Goal: Transaction & Acquisition: Purchase product/service

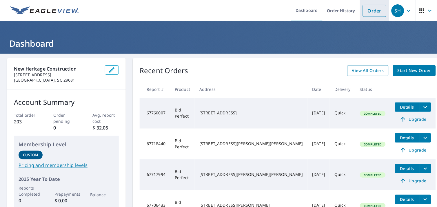
click at [367, 12] on link "Order" at bounding box center [374, 11] width 23 height 12
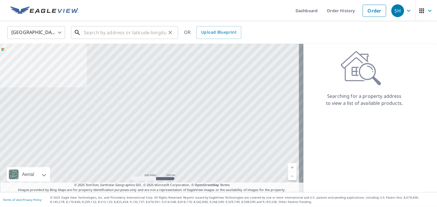
click at [144, 30] on input "text" at bounding box center [125, 32] width 83 height 16
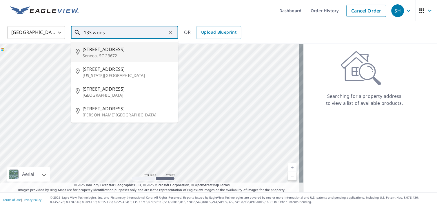
click at [125, 55] on p "Seneca, SC 29672" at bounding box center [128, 56] width 91 height 6
type input "[STREET_ADDRESS][PERSON_NAME][PERSON_NAME]"
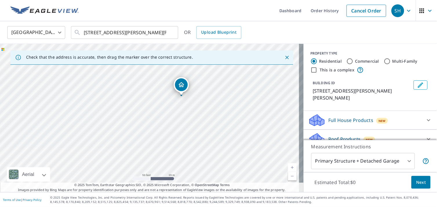
drag, startPoint x: 130, startPoint y: 134, endPoint x: 162, endPoint y: 112, distance: 39.0
click at [162, 112] on div "[STREET_ADDRESS][PERSON_NAME][PERSON_NAME]" at bounding box center [152, 118] width 304 height 148
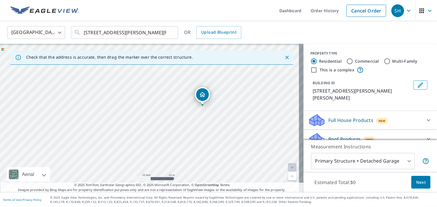
drag, startPoint x: 166, startPoint y: 108, endPoint x: 167, endPoint y: 134, distance: 26.4
click at [167, 134] on div "[STREET_ADDRESS][PERSON_NAME][PERSON_NAME]" at bounding box center [152, 118] width 304 height 148
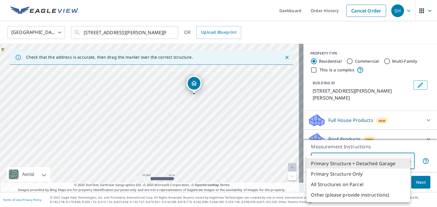
click at [360, 164] on body "SH SH Dashboard Order History Cancel Order SH United States [GEOGRAPHIC_DATA] ​…" at bounding box center [218, 103] width 437 height 207
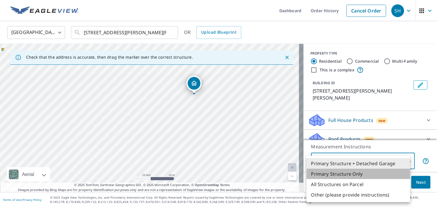
click at [362, 176] on li "Primary Structure Only" at bounding box center [359, 174] width 104 height 10
type input "2"
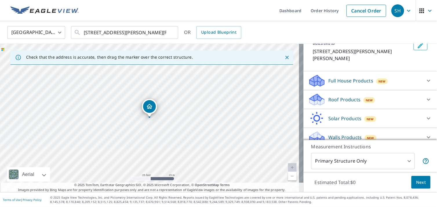
click at [353, 97] on div "Roof Products New" at bounding box center [366, 100] width 114 height 14
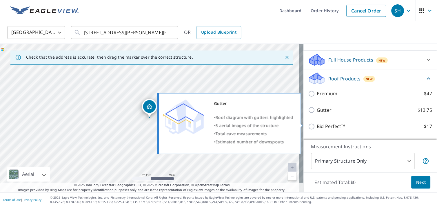
scroll to position [72, 0]
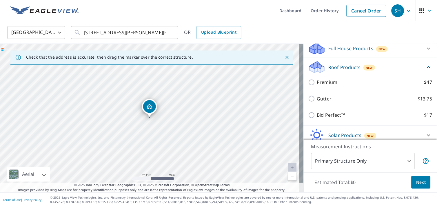
click at [335, 111] on div "Bid Perfect™ $17" at bounding box center [371, 115] width 124 height 17
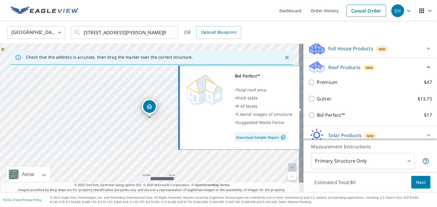
click at [337, 111] on p "Bid Perfect™" at bounding box center [331, 114] width 28 height 7
click at [317, 112] on input "Bid Perfect™ $17" at bounding box center [313, 115] width 9 height 7
checkbox input "true"
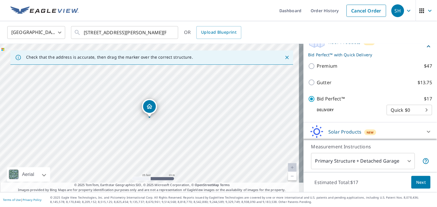
scroll to position [104, 0]
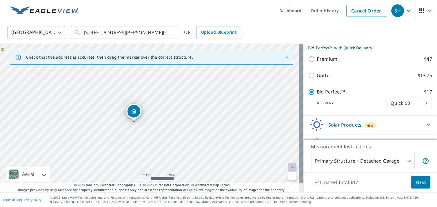
drag, startPoint x: 146, startPoint y: 109, endPoint x: 131, endPoint y: 114, distance: 16.3
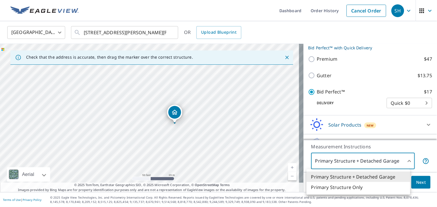
click at [393, 164] on body "SH SH Dashboard Order History Cancel Order SH United States [GEOGRAPHIC_DATA] ​…" at bounding box center [218, 103] width 437 height 207
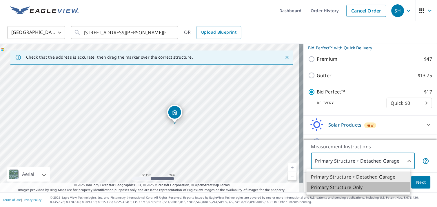
click at [380, 188] on li "Primary Structure Only" at bounding box center [359, 187] width 104 height 10
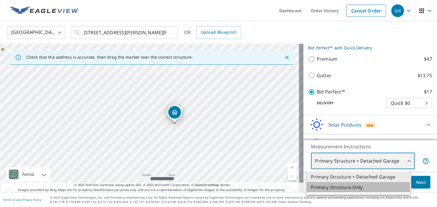
type input "2"
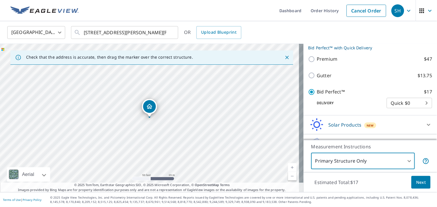
click at [417, 184] on span "Next" at bounding box center [422, 182] width 10 height 7
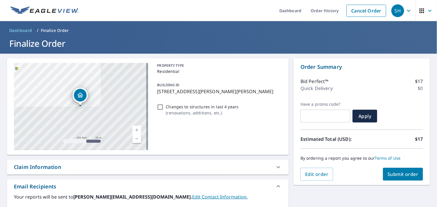
click at [399, 171] on span "Submit order" at bounding box center [403, 174] width 31 height 6
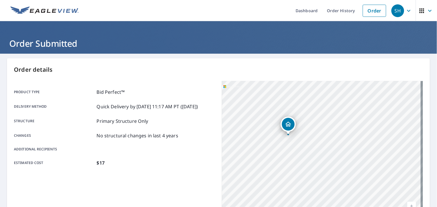
drag, startPoint x: 269, startPoint y: 130, endPoint x: 285, endPoint y: 168, distance: 40.9
click at [285, 168] on div "[STREET_ADDRESS][PERSON_NAME][PERSON_NAME]" at bounding box center [322, 153] width 201 height 145
drag, startPoint x: 283, startPoint y: 144, endPoint x: 283, endPoint y: 171, distance: 27.3
click at [283, 171] on div "[STREET_ADDRESS][PERSON_NAME][PERSON_NAME]" at bounding box center [322, 153] width 201 height 145
click at [53, 12] on img at bounding box center [44, 10] width 68 height 9
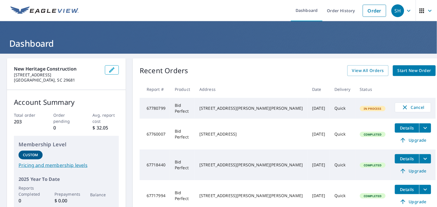
click at [259, 105] on div "[STREET_ADDRESS][PERSON_NAME][PERSON_NAME]" at bounding box center [252, 108] width 104 height 6
click at [330, 109] on td "Quick" at bounding box center [342, 108] width 25 height 21
click at [241, 105] on div "[STREET_ADDRESS][PERSON_NAME][PERSON_NAME]" at bounding box center [252, 108] width 104 height 6
click at [393, 75] on link "Start New Order" at bounding box center [414, 70] width 43 height 11
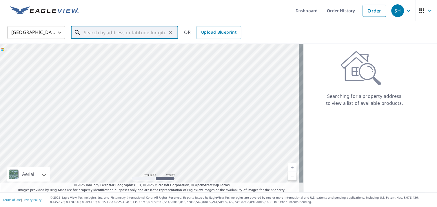
click at [156, 26] on input "text" at bounding box center [125, 32] width 83 height 16
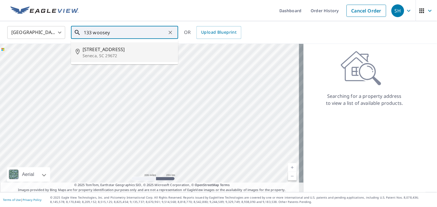
click at [151, 46] on span "[STREET_ADDRESS]" at bounding box center [128, 49] width 91 height 7
type input "[STREET_ADDRESS][PERSON_NAME][PERSON_NAME]"
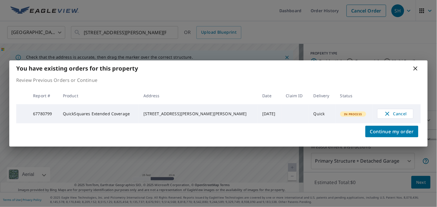
drag, startPoint x: 229, startPoint y: 169, endPoint x: 163, endPoint y: 94, distance: 99.8
click at [162, 94] on body "SH SH Dashboard Order History Cancel Order SH United States [GEOGRAPHIC_DATA] ​…" at bounding box center [218, 103] width 437 height 207
click at [419, 67] on icon at bounding box center [415, 68] width 7 height 7
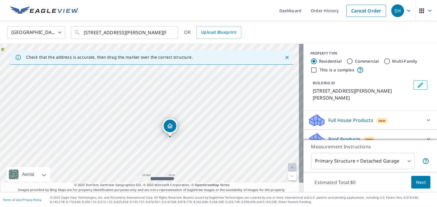
click at [183, 114] on div "[STREET_ADDRESS][PERSON_NAME][PERSON_NAME]" at bounding box center [152, 118] width 304 height 148
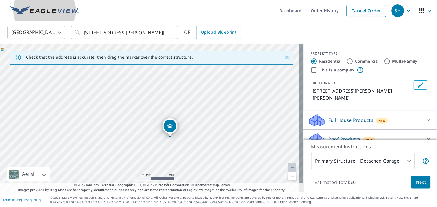
click at [71, 8] on img at bounding box center [44, 10] width 68 height 9
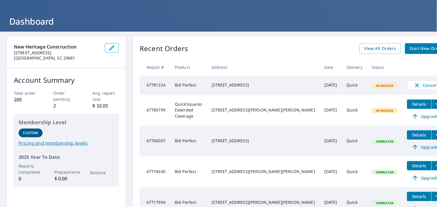
scroll to position [32, 0]
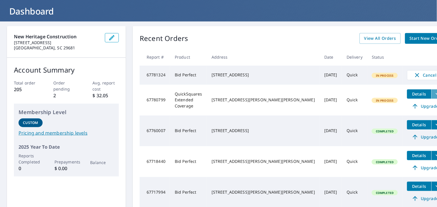
click at [435, 97] on icon "filesDropdownBtn-67780799" at bounding box center [438, 93] width 7 height 7
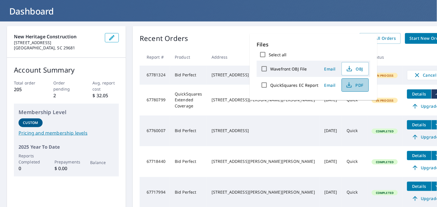
click at [350, 86] on icon "button" at bounding box center [349, 86] width 5 height 2
click at [410, 37] on span "Start New Order" at bounding box center [427, 38] width 34 height 7
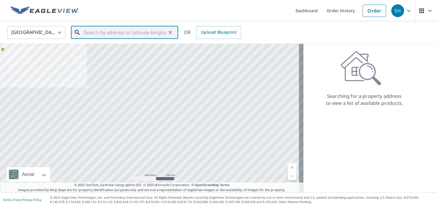
click at [103, 29] on input "text" at bounding box center [125, 32] width 83 height 16
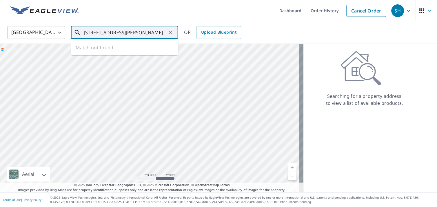
drag, startPoint x: 144, startPoint y: 31, endPoint x: 109, endPoint y: 37, distance: 35.9
click at [109, 37] on input "31 Burdett St greenville" at bounding box center [125, 32] width 83 height 16
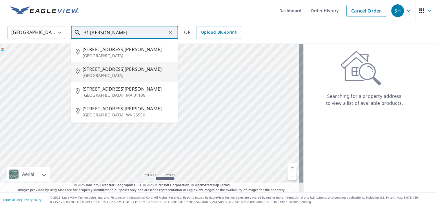
click at [89, 73] on p "Greenville, SC 29611" at bounding box center [128, 76] width 91 height 6
type input "31 Burdette St Greenville, SC 29611"
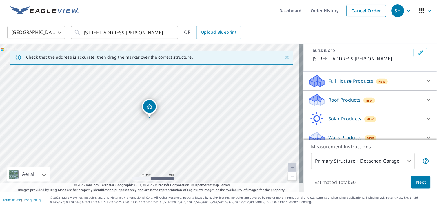
scroll to position [39, 0]
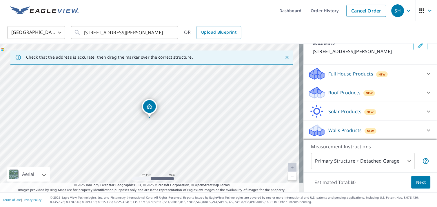
click at [348, 95] on p "Roof Products" at bounding box center [345, 92] width 32 height 7
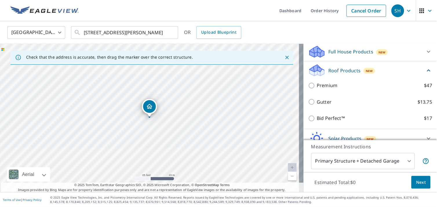
scroll to position [72, 0]
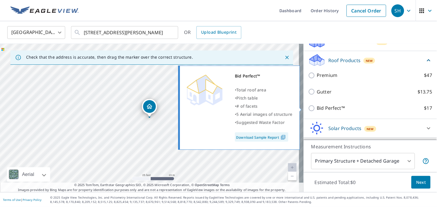
click at [322, 105] on p "Bid Perfect™" at bounding box center [331, 107] width 28 height 7
click at [317, 105] on input "Bid Perfect™ $17" at bounding box center [313, 108] width 9 height 7
checkbox input "true"
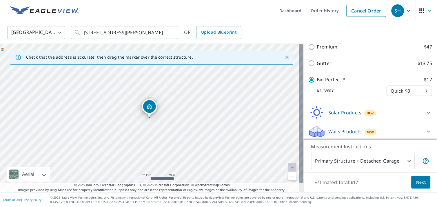
scroll to position [110, 0]
click at [347, 128] on p "Walls Products" at bounding box center [345, 130] width 33 height 7
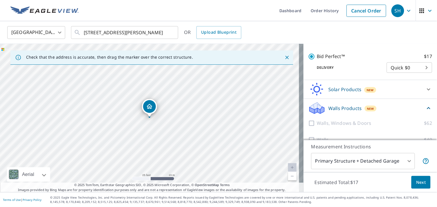
scroll to position [142, 0]
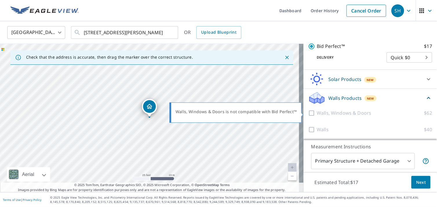
click at [340, 113] on p "Walls, Windows & Doors" at bounding box center [344, 112] width 55 height 7
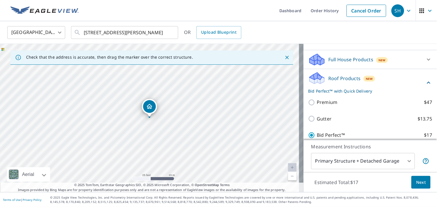
scroll to position [46, 0]
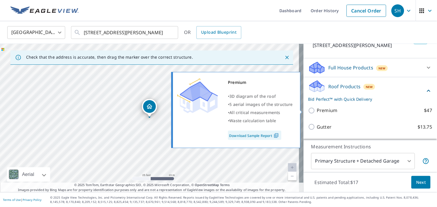
click at [318, 112] on p "Premium" at bounding box center [327, 110] width 21 height 7
click at [317, 112] on input "Premium $47" at bounding box center [313, 110] width 9 height 7
checkbox input "true"
checkbox input "false"
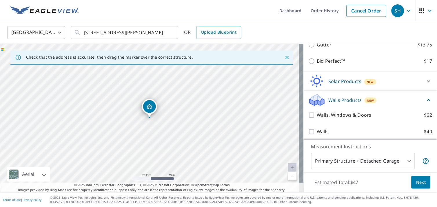
scroll to position [142, 0]
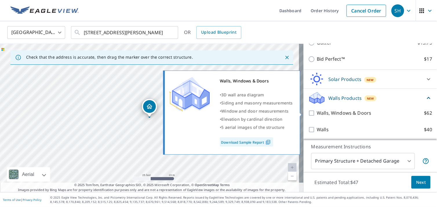
click at [317, 112] on p "Walls, Windows & Doors" at bounding box center [344, 112] width 55 height 7
click at [317, 112] on input "Walls, Windows & Doors $62" at bounding box center [313, 113] width 9 height 7
checkbox input "true"
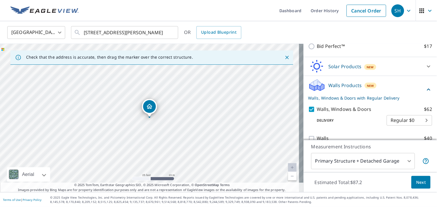
scroll to position [164, 0]
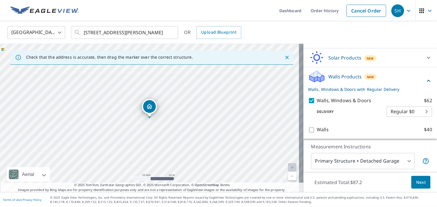
click at [384, 162] on body "SH SH Dashboard Order History Cancel Order SH United States US ​ 31 Burdette St…" at bounding box center [218, 103] width 437 height 207
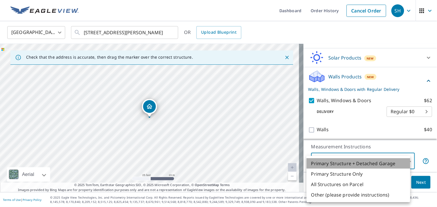
click at [385, 162] on li "Primary Structure + Detached Garage" at bounding box center [359, 163] width 104 height 10
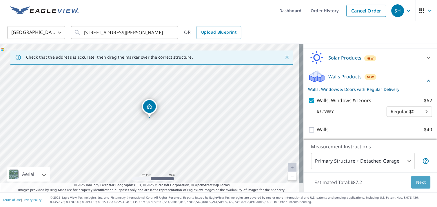
click at [412, 179] on button "Next" at bounding box center [421, 182] width 19 height 13
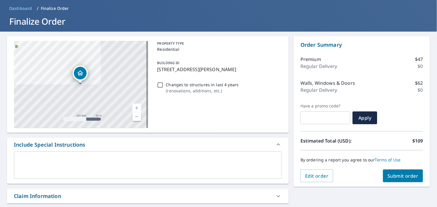
scroll to position [32, 0]
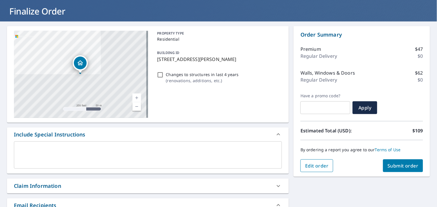
click at [327, 164] on button "Edit order" at bounding box center [317, 165] width 33 height 13
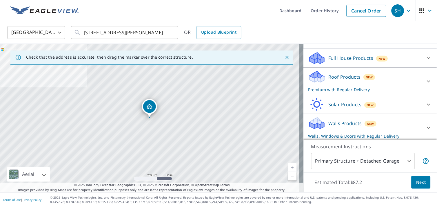
scroll to position [57, 0]
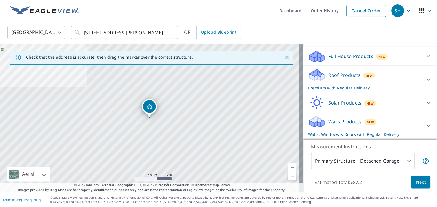
click at [350, 75] on p "Roof Products" at bounding box center [345, 75] width 32 height 7
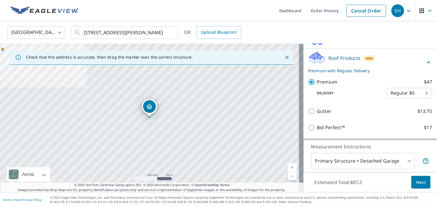
scroll to position [118, 0]
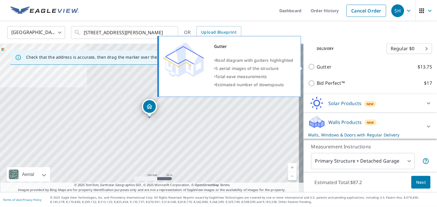
click at [329, 66] on label "Gutter $13.75" at bounding box center [374, 66] width 115 height 7
click at [317, 66] on input "Gutter $13.75" at bounding box center [313, 66] width 9 height 7
checkbox input "true"
checkbox input "false"
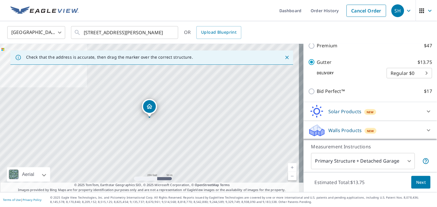
scroll to position [110, 0]
click at [350, 127] on p "Walls Products" at bounding box center [345, 130] width 33 height 7
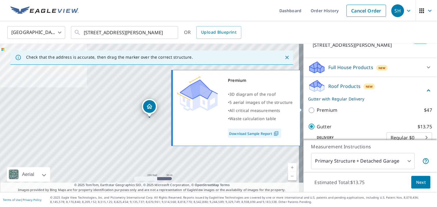
scroll to position [46, 0]
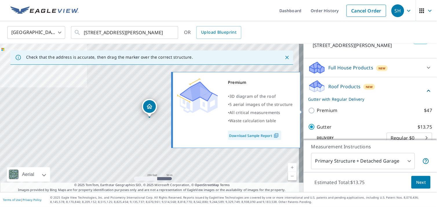
click at [332, 109] on p "Premium" at bounding box center [327, 110] width 21 height 7
click at [317, 109] on input "Premium $47" at bounding box center [313, 110] width 9 height 7
checkbox input "true"
checkbox input "false"
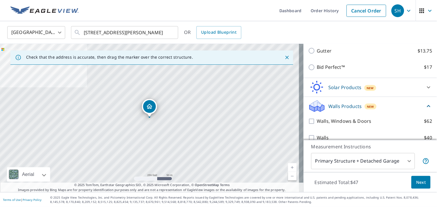
scroll to position [142, 0]
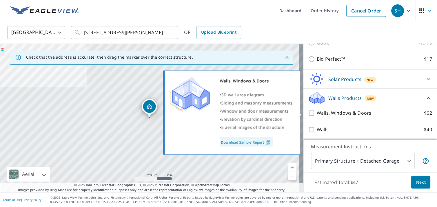
click at [323, 111] on p "Walls, Windows & Doors" at bounding box center [344, 112] width 55 height 7
click at [317, 111] on input "Walls, Windows & Doors $62" at bounding box center [313, 113] width 9 height 7
checkbox input "true"
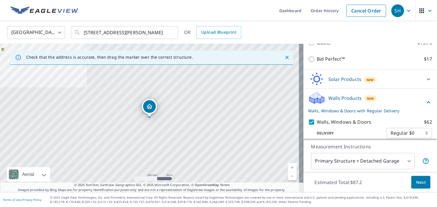
click at [417, 183] on span "Next" at bounding box center [422, 182] width 10 height 7
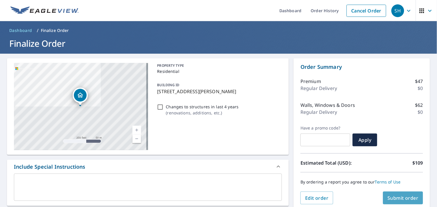
click at [405, 200] on span "Submit order" at bounding box center [403, 198] width 31 height 6
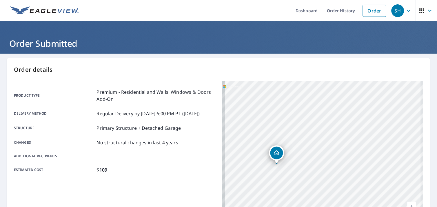
drag, startPoint x: 272, startPoint y: 184, endPoint x: 395, endPoint y: 86, distance: 157.5
click at [395, 86] on div "31 Burdette St Greenville, SC 29611" at bounding box center [322, 153] width 201 height 145
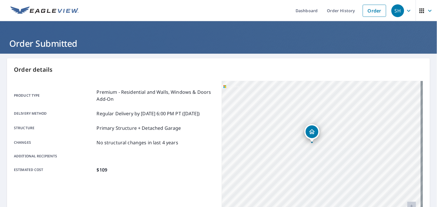
drag, startPoint x: 301, startPoint y: 167, endPoint x: 288, endPoint y: 173, distance: 14.8
click at [288, 173] on div "31 Burdette St Greenville, SC 29611" at bounding box center [322, 153] width 201 height 145
click at [338, 109] on div "31 Burdette St Greenville, SC 29611" at bounding box center [322, 153] width 201 height 145
drag, startPoint x: 315, startPoint y: 144, endPoint x: 289, endPoint y: 126, distance: 31.9
click at [289, 126] on div "Dropped pin, building 1, Residential property, 31 Burdette St Greenville, SC 29…" at bounding box center [294, 122] width 13 height 13
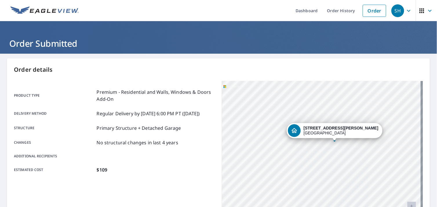
drag, startPoint x: 295, startPoint y: 143, endPoint x: 308, endPoint y: 131, distance: 17.7
click at [298, 131] on icon "Dropped pin, building 1, Residential property, 31 Burdette St Greenville, SC 29…" at bounding box center [294, 130] width 7 height 7
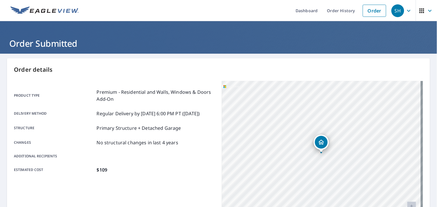
click at [298, 139] on div "31 Burdette St Greenville, SC 29611" at bounding box center [322, 153] width 201 height 145
drag, startPoint x: 316, startPoint y: 145, endPoint x: 310, endPoint y: 128, distance: 18.0
click at [312, 128] on icon "Dropped pin, building 1, Residential property, 31 Burdette St Greenville, SC 29…" at bounding box center [315, 125] width 7 height 7
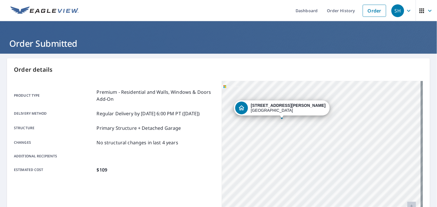
drag, startPoint x: 350, startPoint y: 177, endPoint x: 303, endPoint y: 140, distance: 60.1
click at [303, 140] on div "31 Burdette St Greenville, SC 29611" at bounding box center [322, 153] width 201 height 145
click at [301, 141] on div "31 Burdette St Greenville, SC 29611" at bounding box center [322, 153] width 201 height 145
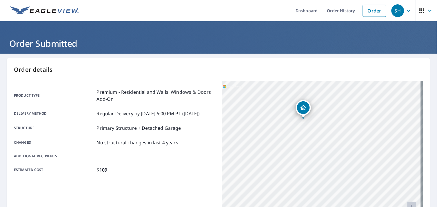
drag, startPoint x: 297, startPoint y: 144, endPoint x: 271, endPoint y: 100, distance: 50.3
click at [271, 100] on div "31 Burdette St Greenville, SC 29611" at bounding box center [322, 153] width 201 height 145
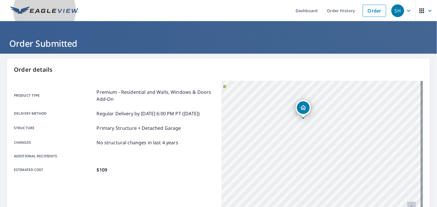
click at [32, 5] on link at bounding box center [44, 10] width 75 height 21
